Goal: Transaction & Acquisition: Download file/media

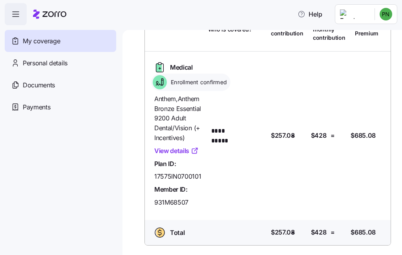
scroll to position [65, 0]
click at [37, 105] on span "Payments" at bounding box center [37, 107] width 28 height 10
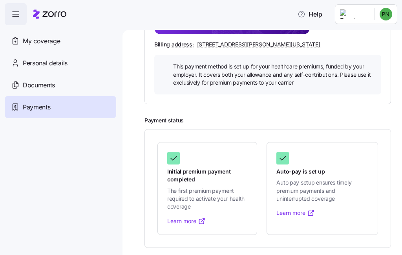
scroll to position [217, 0]
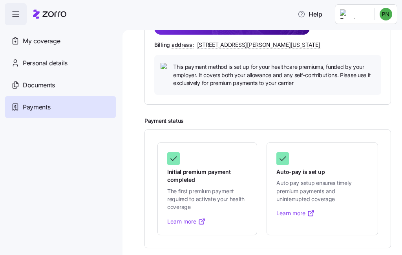
click at [334, 191] on span "Auto pay setup ensures timely premium payments and uninterrupted coverage" at bounding box center [323, 191] width 92 height 24
click at [295, 212] on link "Learn more" at bounding box center [296, 213] width 39 height 8
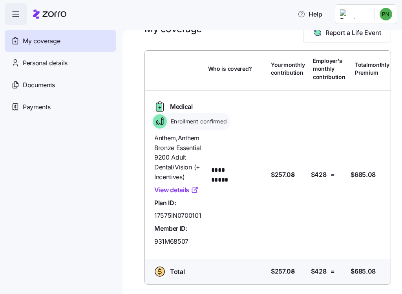
scroll to position [26, 0]
click at [49, 86] on span "Documents" at bounding box center [39, 85] width 32 height 10
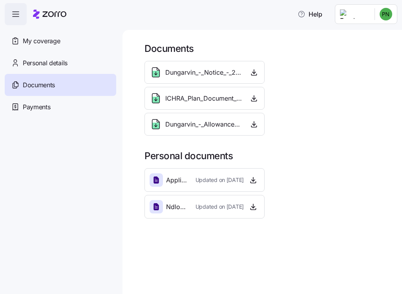
click at [52, 64] on span "Personal details" at bounding box center [45, 63] width 45 height 10
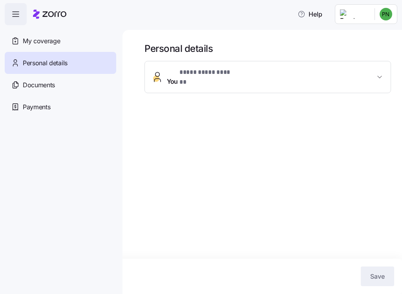
click at [21, 12] on span "button" at bounding box center [15, 14] width 21 height 21
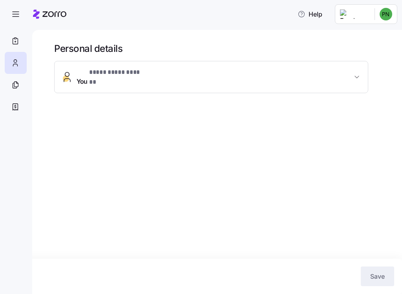
click at [16, 12] on icon "button" at bounding box center [15, 13] width 9 height 9
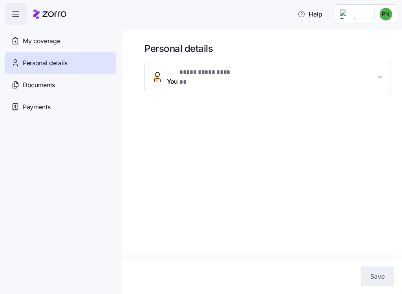
click at [51, 40] on span "My coverage" at bounding box center [41, 41] width 37 height 10
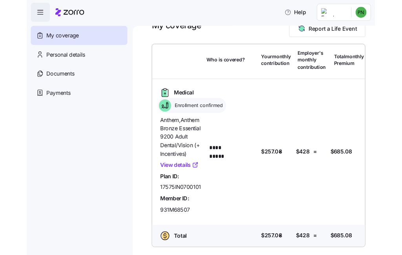
scroll to position [26, 0]
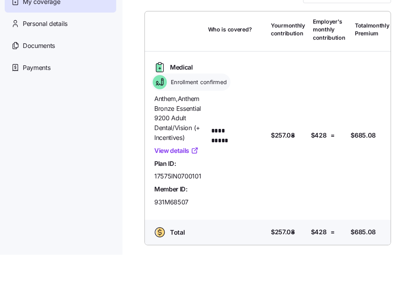
click at [180, 185] on link "View details" at bounding box center [176, 190] width 44 height 10
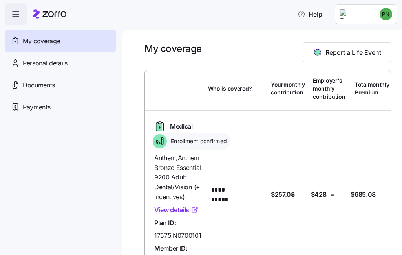
scroll to position [0, 0]
click at [284, 97] on span "Your monthly contribution" at bounding box center [288, 89] width 34 height 16
click at [285, 93] on span "Your monthly contribution" at bounding box center [288, 89] width 34 height 16
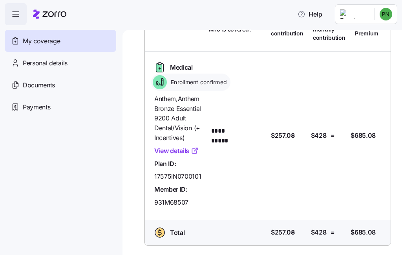
scroll to position [65, 0]
click at [59, 66] on span "Personal details" at bounding box center [45, 63] width 45 height 10
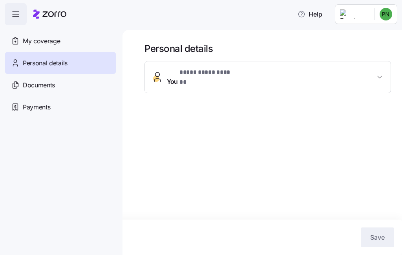
click at [383, 77] on icon "button" at bounding box center [380, 77] width 8 height 8
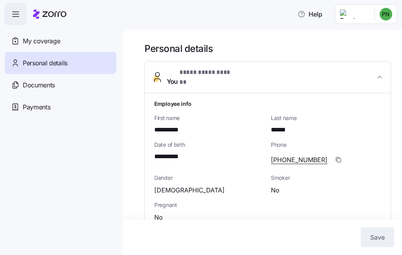
click at [50, 84] on span "Documents" at bounding box center [39, 85] width 32 height 10
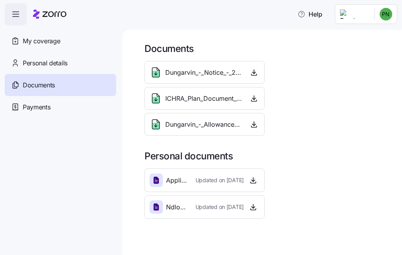
click at [255, 125] on icon "button" at bounding box center [254, 124] width 8 height 8
click at [218, 72] on span "Dungarvin_-_Notice_-_2025.pdf" at bounding box center [203, 73] width 77 height 10
click at [158, 70] on icon at bounding box center [158, 69] width 3 height 3
click at [158, 76] on icon at bounding box center [156, 74] width 7 height 6
click at [257, 69] on icon "button" at bounding box center [254, 72] width 8 height 8
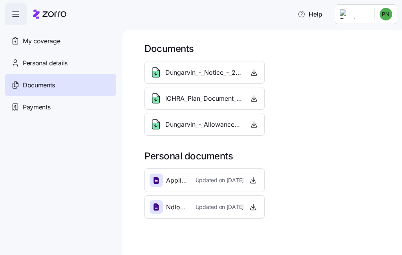
click at [256, 96] on icon "button" at bounding box center [254, 98] width 8 height 8
